Goal: Task Accomplishment & Management: Complete application form

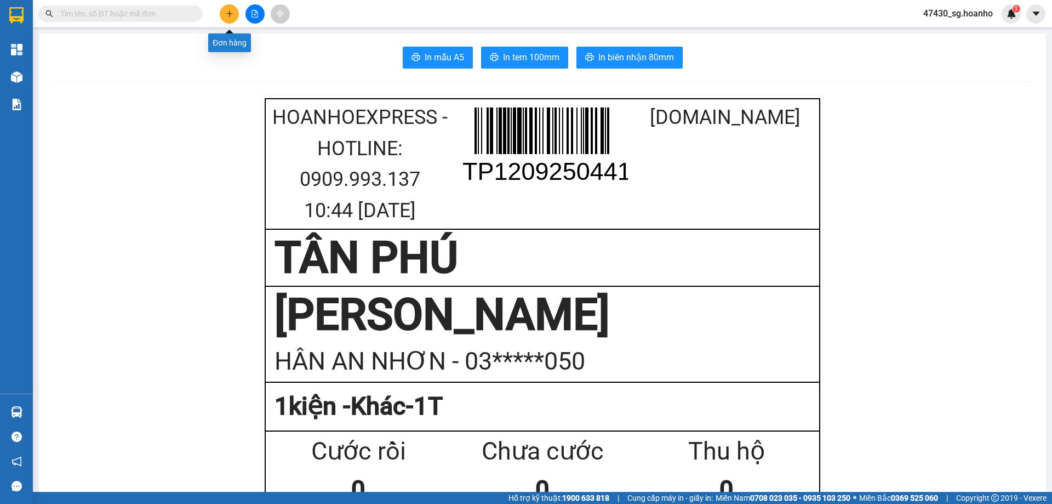
click at [226, 12] on icon "plus" at bounding box center [230, 14] width 8 height 8
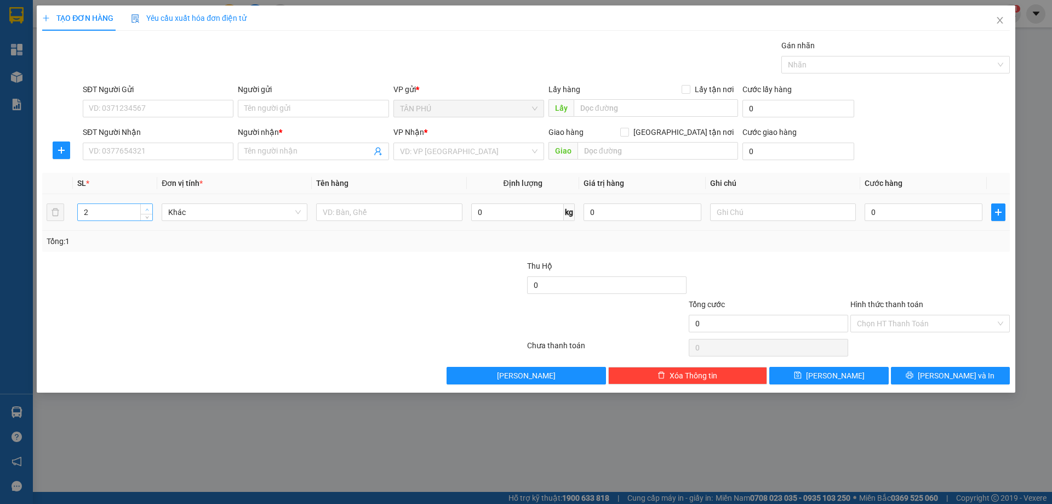
click at [144, 210] on span "up" at bounding box center [147, 209] width 7 height 7
type input "3"
click at [144, 210] on span "up" at bounding box center [147, 209] width 7 height 7
click at [342, 211] on input "text" at bounding box center [389, 212] width 146 height 18
type input "THÙNG"
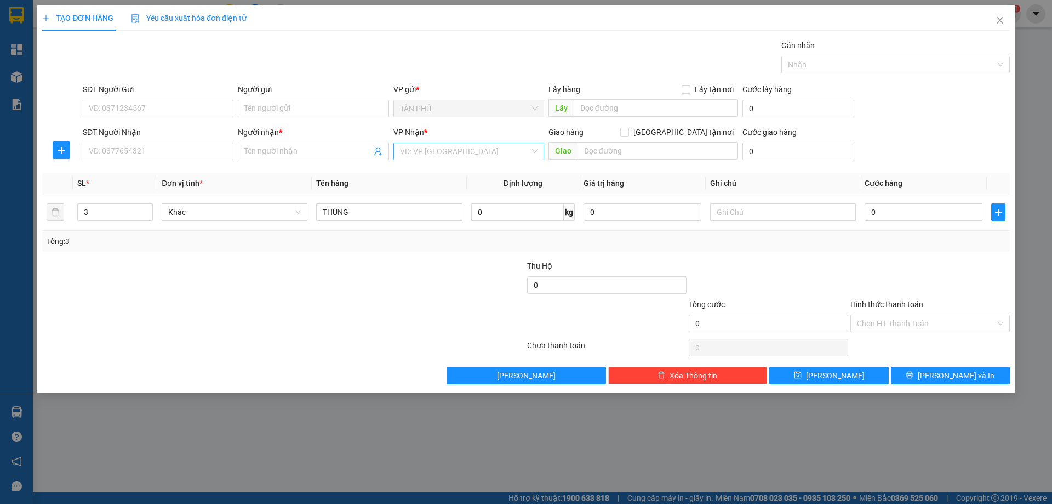
click at [406, 151] on input "search" at bounding box center [465, 151] width 130 height 16
click at [428, 190] on div "[PERSON_NAME]" at bounding box center [469, 191] width 138 height 12
click at [221, 147] on input "SĐT Người Nhận" at bounding box center [158, 152] width 151 height 18
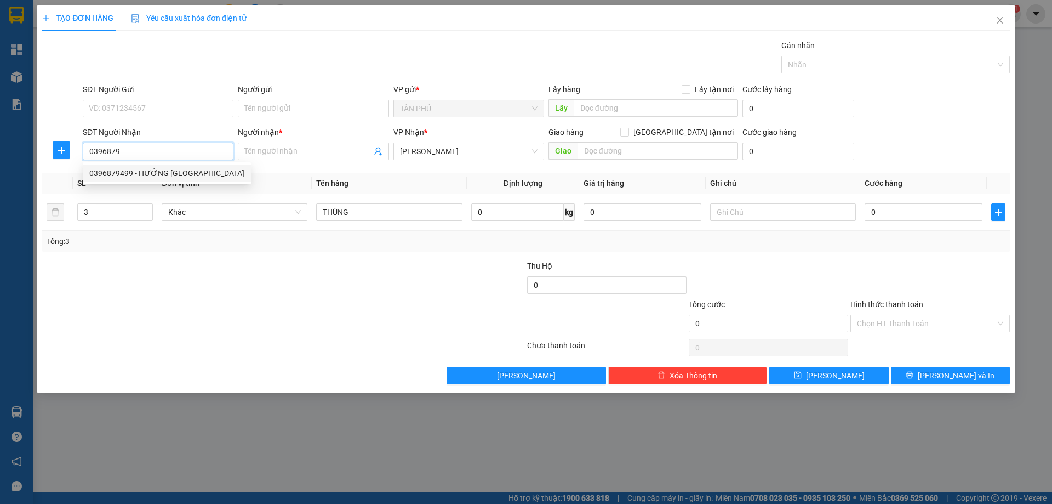
click at [166, 173] on div "0396879499 - HƯỚNG [GEOGRAPHIC_DATA]" at bounding box center [166, 173] width 155 height 12
type input "0396879499"
type input "HƯỚNG [GEOGRAPHIC_DATA]"
type input "0396879499"
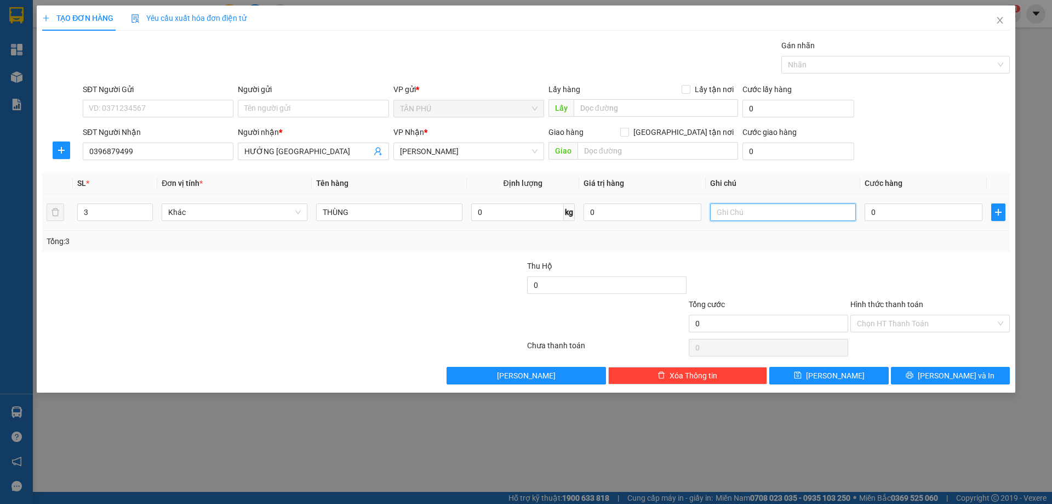
click at [819, 216] on input "text" at bounding box center [783, 212] width 146 height 18
type input "C"
click at [887, 302] on label "Hình thức thanh toán" at bounding box center [887, 304] width 73 height 9
click at [887, 315] on input "Hình thức thanh toán" at bounding box center [926, 323] width 139 height 16
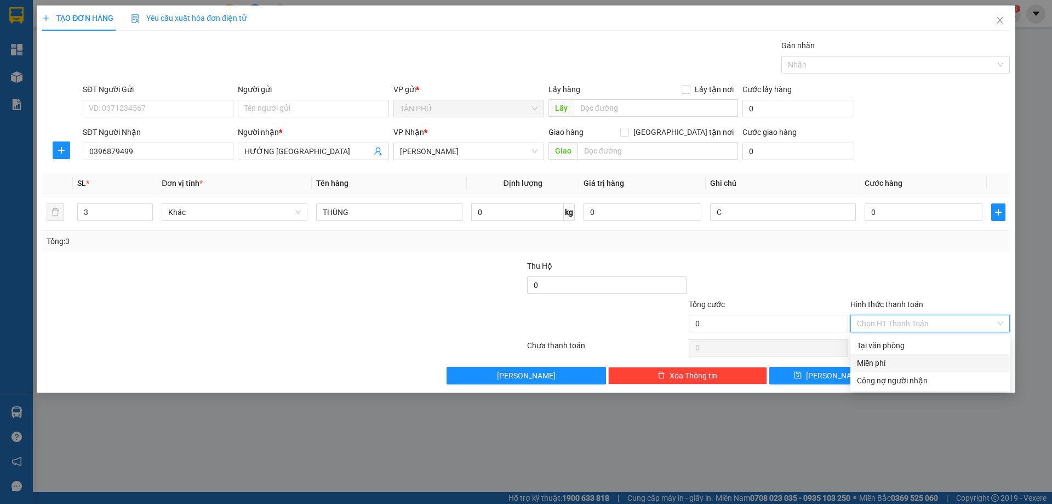
click at [892, 363] on div "Miễn phí" at bounding box center [930, 363] width 146 height 12
click at [900, 370] on button "[PERSON_NAME] và In" at bounding box center [950, 376] width 119 height 18
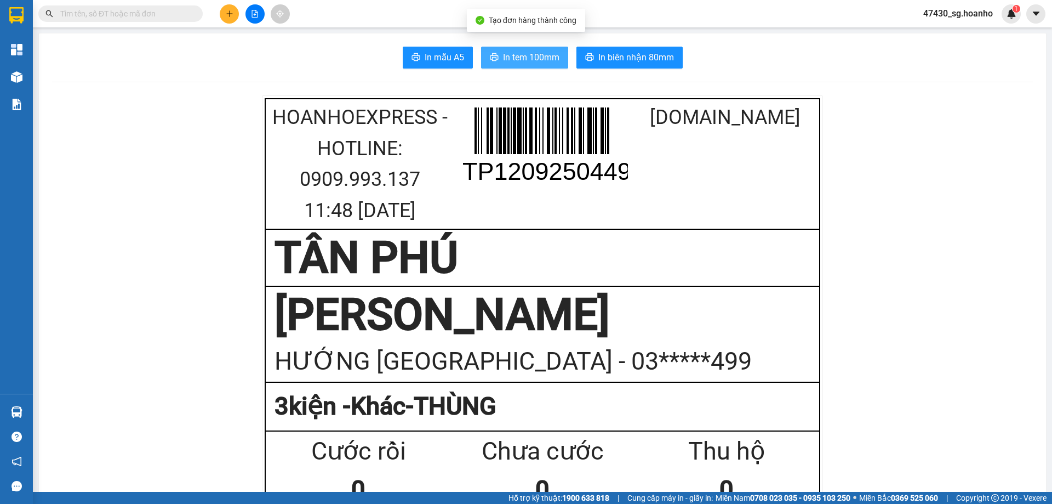
click at [515, 51] on span "In tem 100mm" at bounding box center [531, 57] width 56 height 14
